Goal: Task Accomplishment & Management: Use online tool/utility

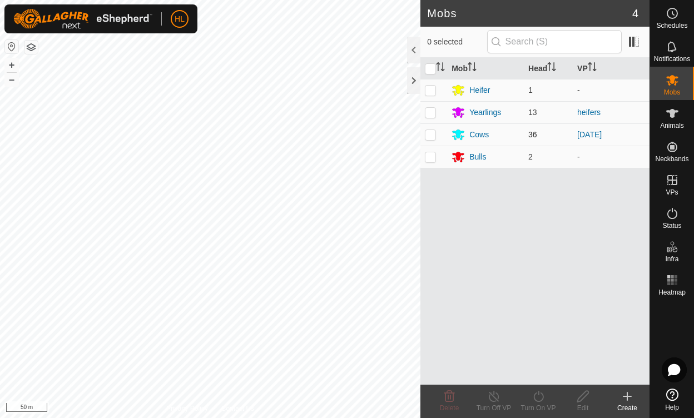
click at [433, 135] on p-checkbox at bounding box center [430, 134] width 11 height 9
checkbox input "true"
click at [539, 399] on icon at bounding box center [539, 396] width 14 height 13
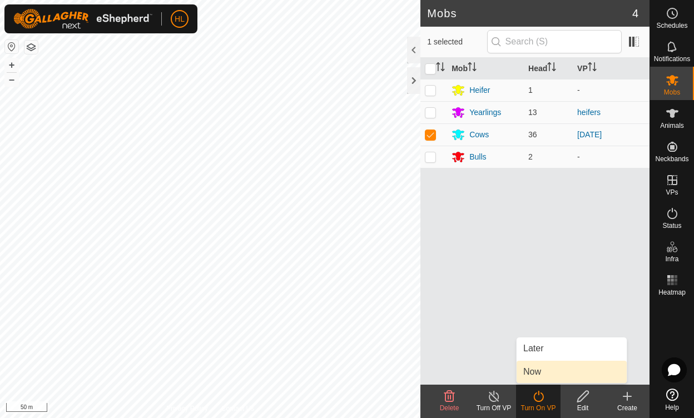
click at [530, 373] on link "Now" at bounding box center [572, 372] width 110 height 22
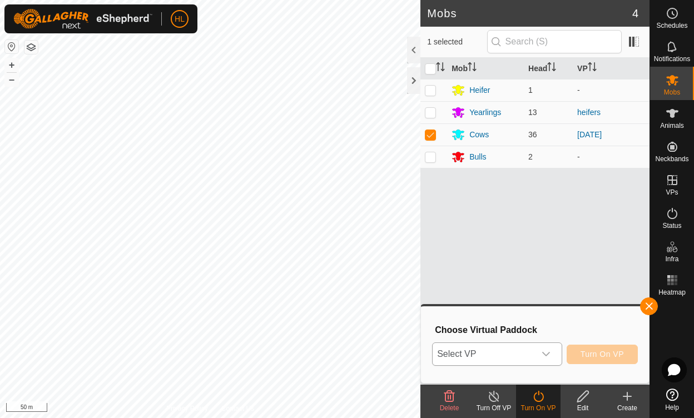
click at [514, 350] on span "Select VP" at bounding box center [484, 354] width 102 height 22
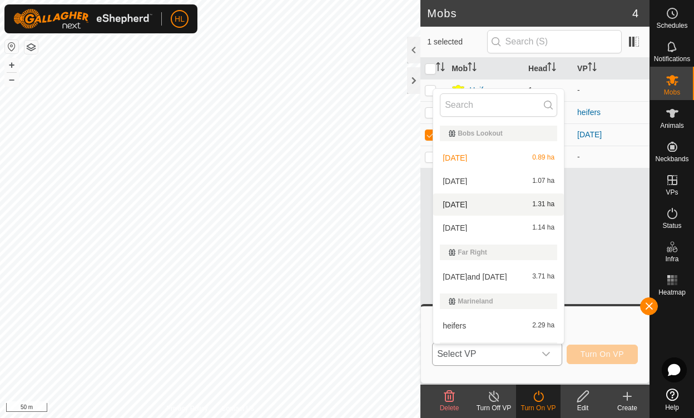
scroll to position [42, 0]
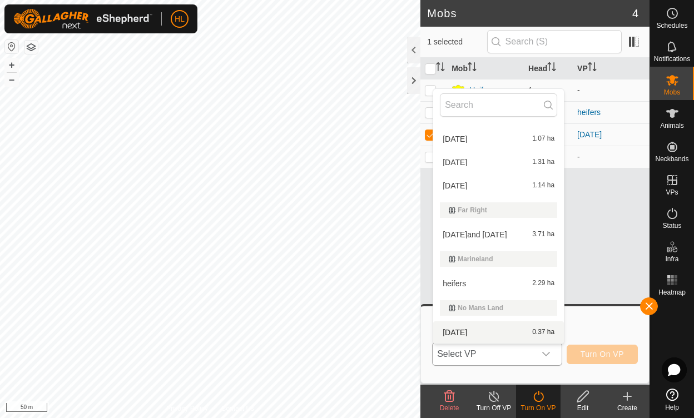
click at [539, 328] on li "[DATE] 0.37 ha" at bounding box center [498, 332] width 131 height 22
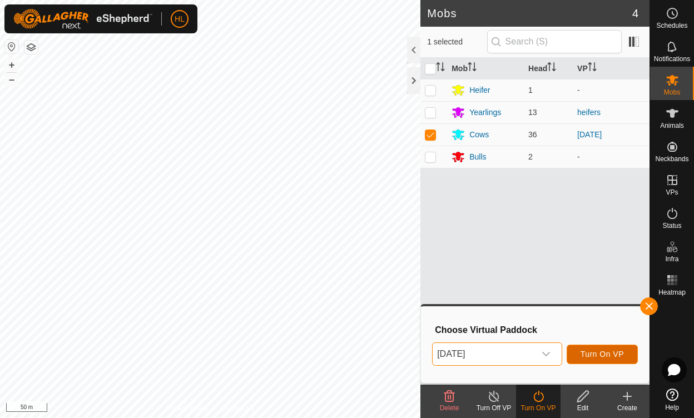
click at [593, 358] on span "Turn On VP" at bounding box center [602, 354] width 43 height 9
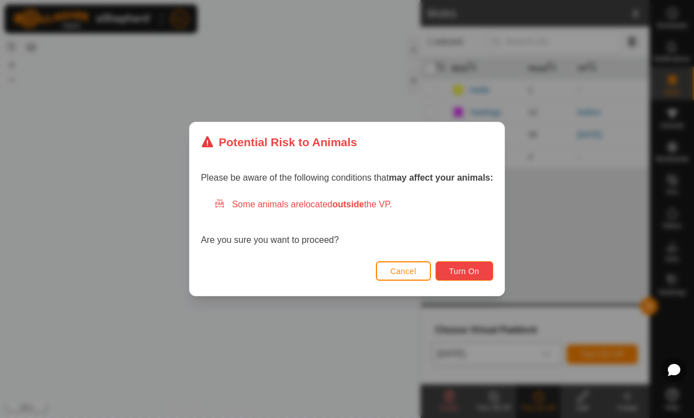
click at [466, 263] on button "Turn On" at bounding box center [465, 270] width 58 height 19
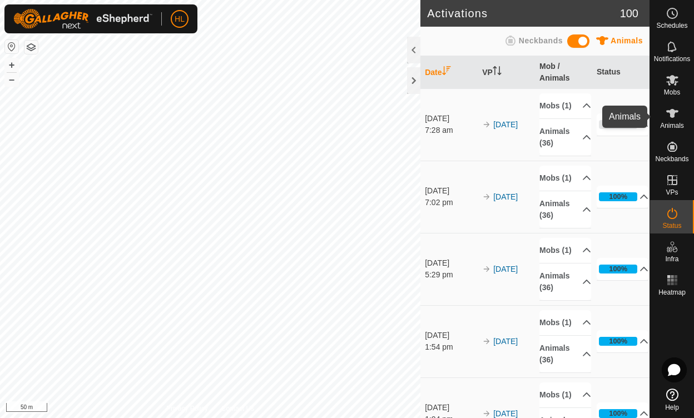
click at [675, 120] on icon at bounding box center [672, 113] width 13 height 13
